Goal: Information Seeking & Learning: Learn about a topic

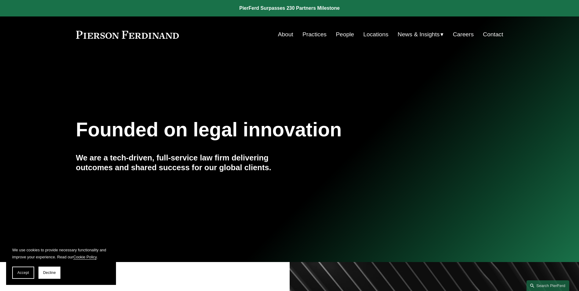
click at [343, 35] on link "People" at bounding box center [345, 35] width 18 height 12
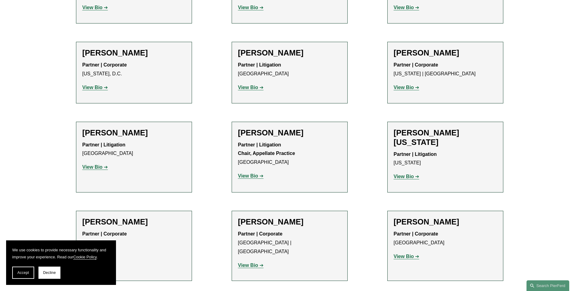
scroll to position [7176, 0]
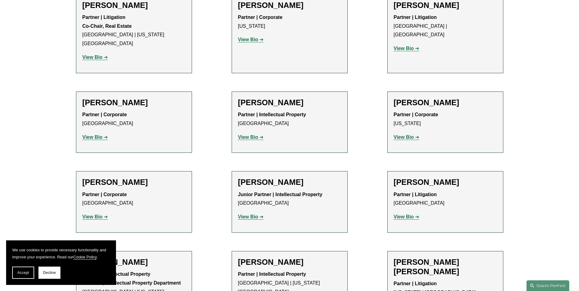
scroll to position [3616, 0]
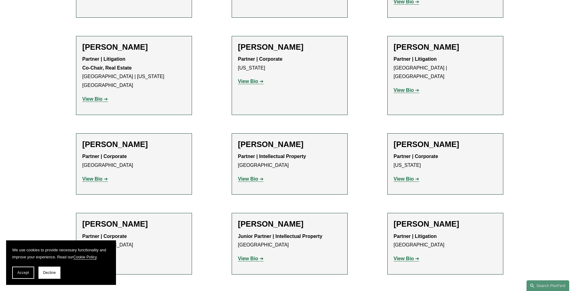
click at [102, 256] on strong "View Bio" at bounding box center [92, 258] width 20 height 5
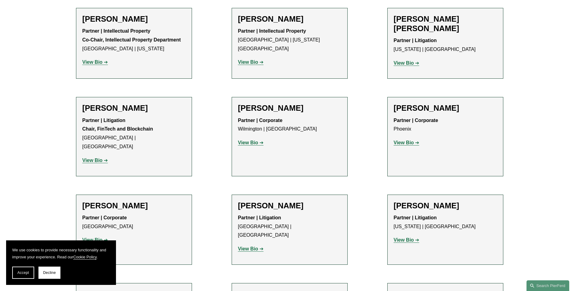
scroll to position [4062, 0]
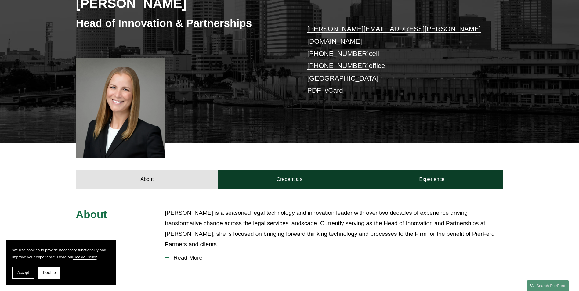
scroll to position [122, 0]
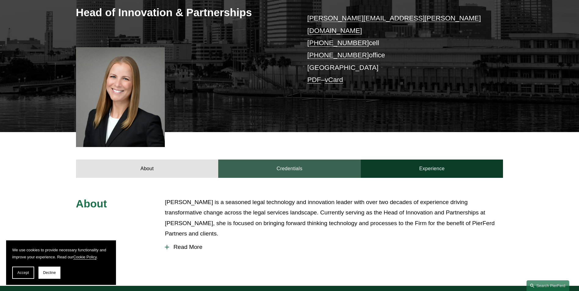
click at [287, 160] on link "Credentials" at bounding box center [289, 169] width 143 height 18
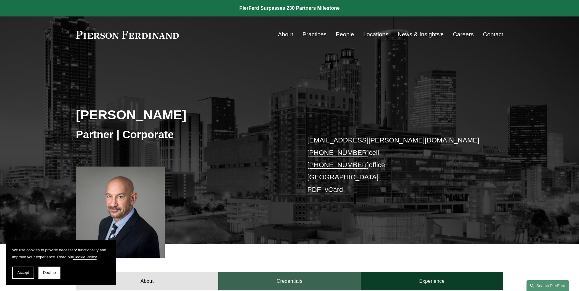
click at [281, 283] on link "Credentials" at bounding box center [289, 281] width 143 height 18
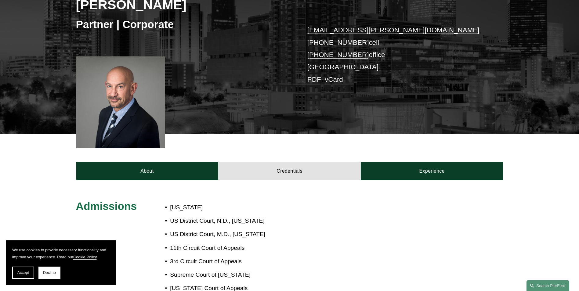
scroll to position [92, 0]
